Goal: Find specific page/section: Find specific page/section

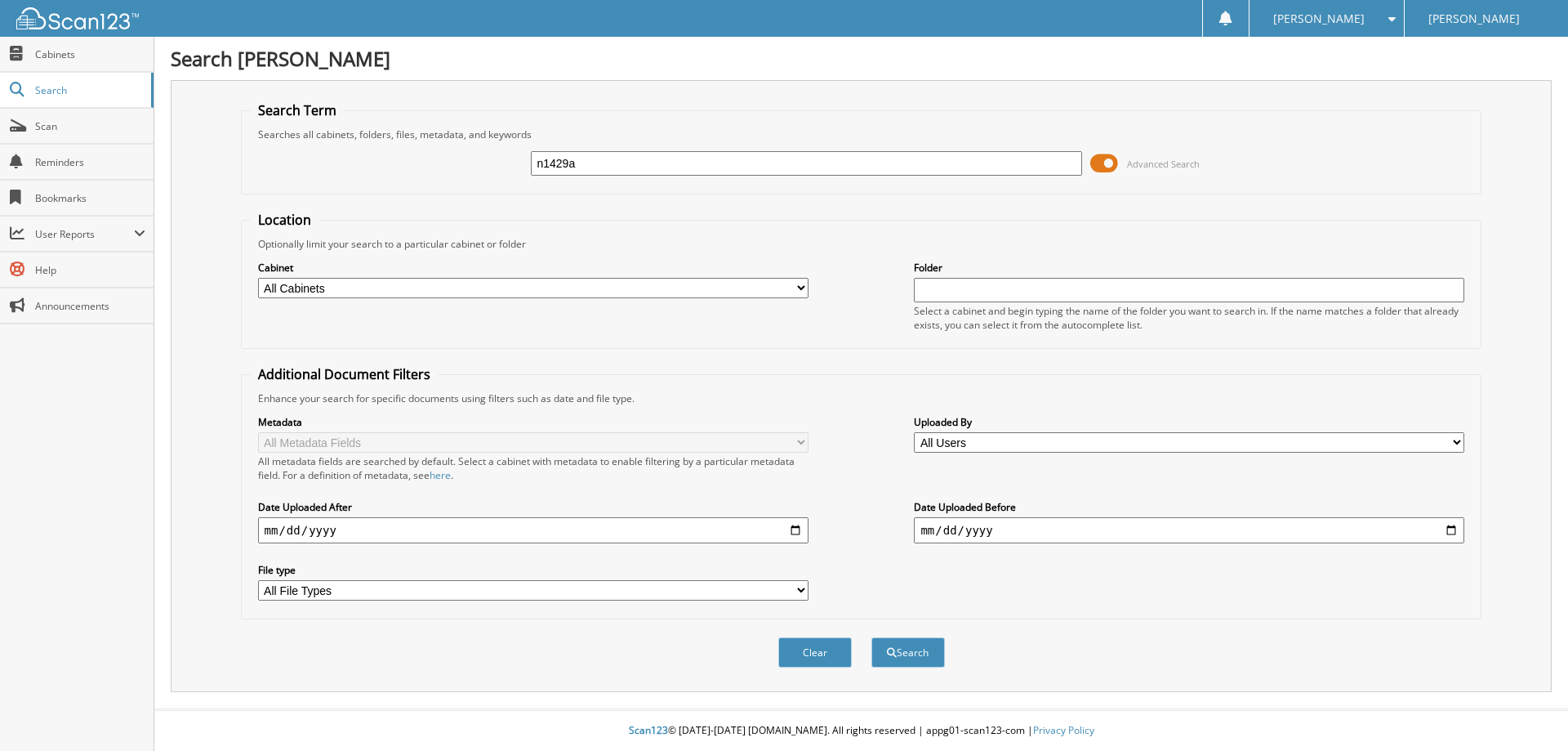
type input "n1429a"
click at [871, 637] on button "Search" at bounding box center [908, 652] width 73 height 30
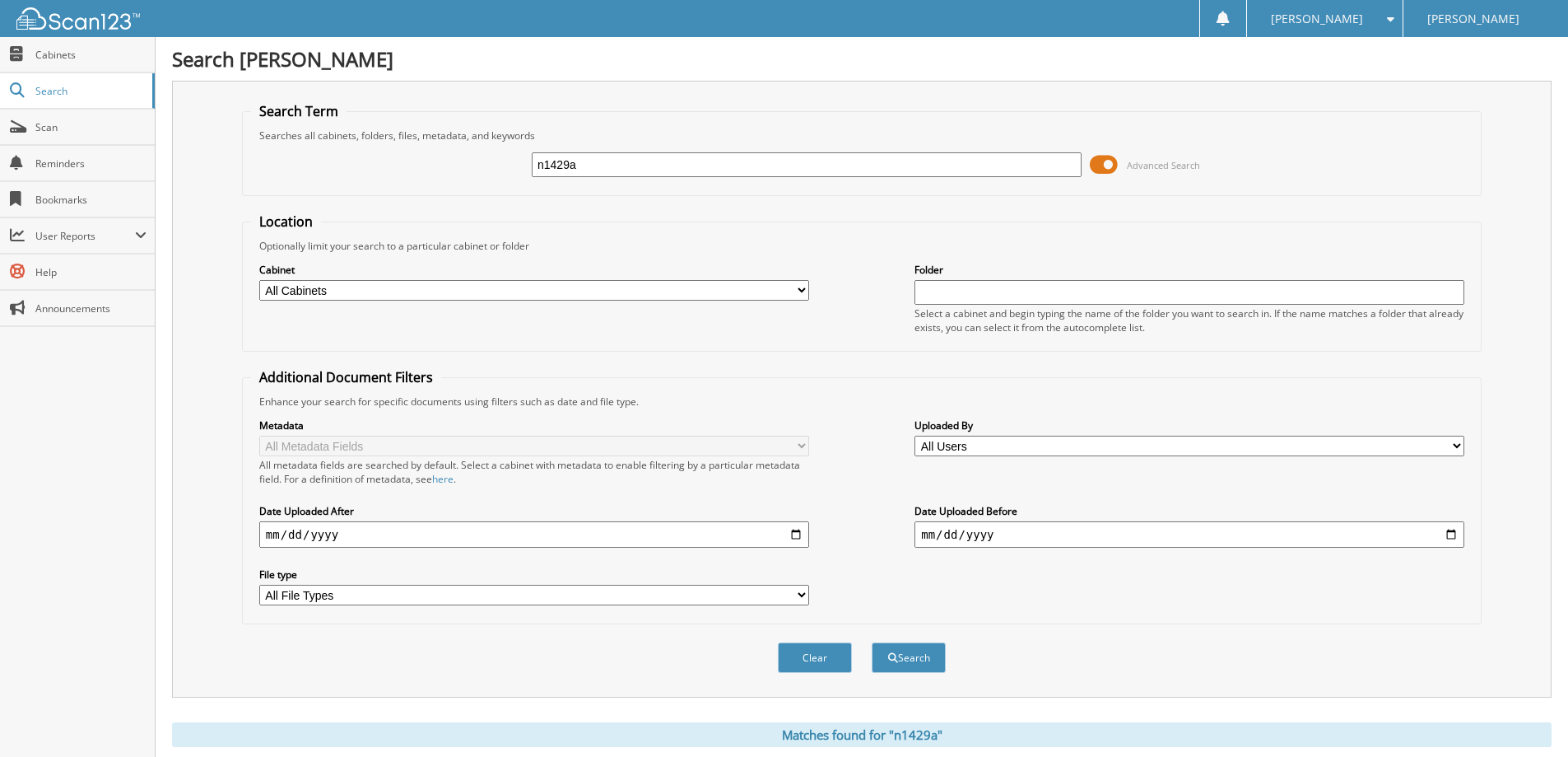
scroll to position [256, 0]
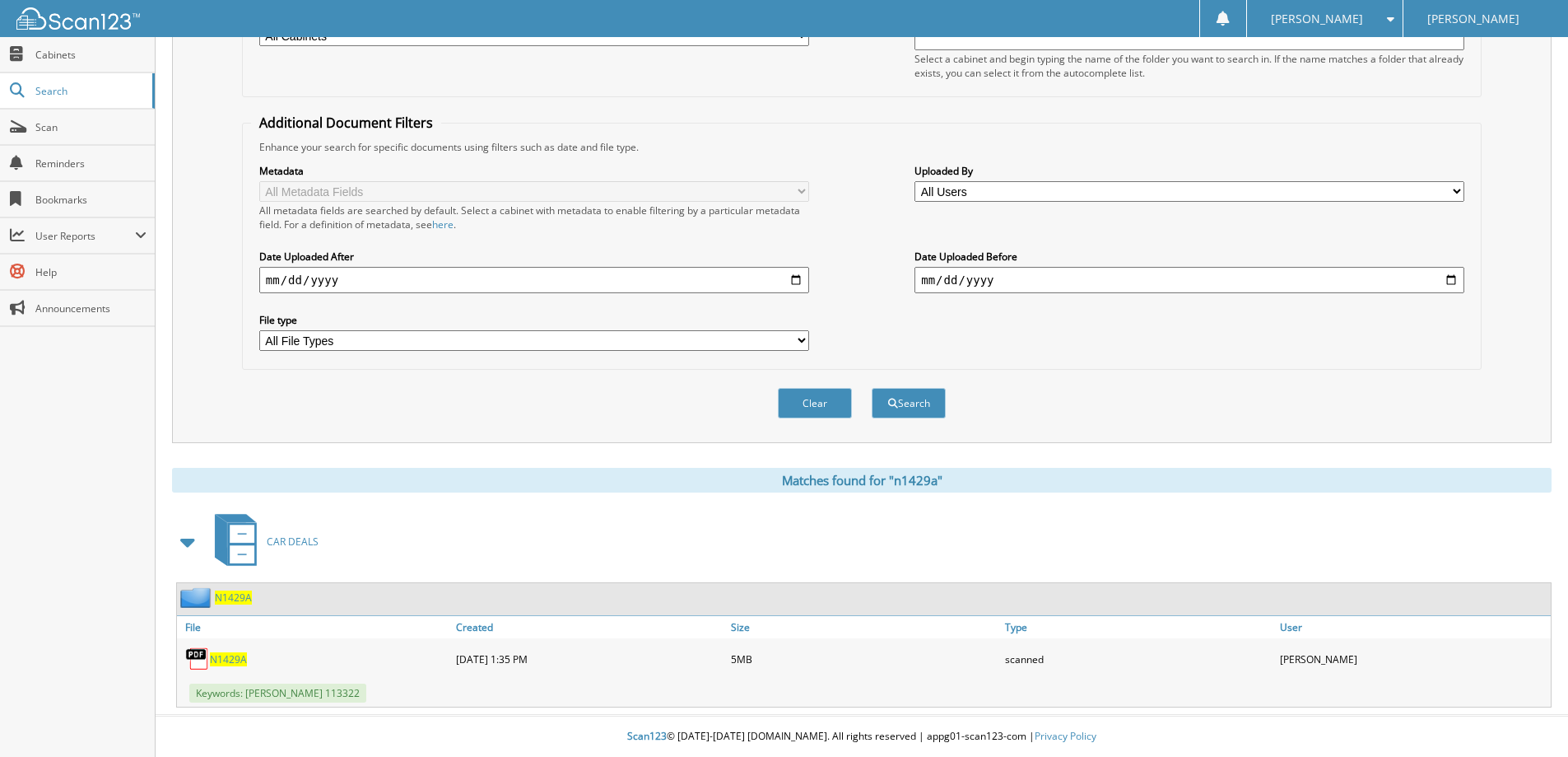
click at [213, 657] on span "N1429A" at bounding box center [228, 659] width 37 height 14
